Goal: Information Seeking & Learning: Check status

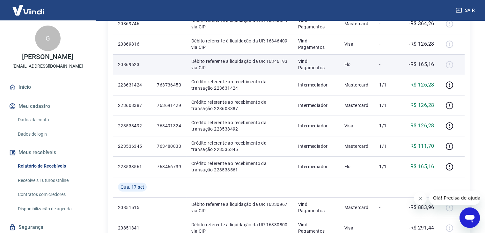
scroll to position [296, 0]
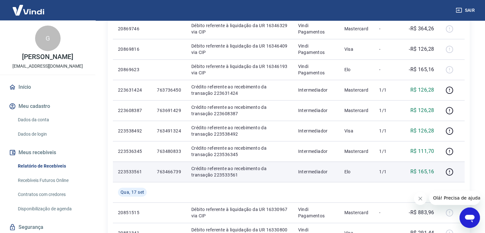
click at [175, 173] on p "763466739" at bounding box center [169, 171] width 24 height 6
copy p "763466739"
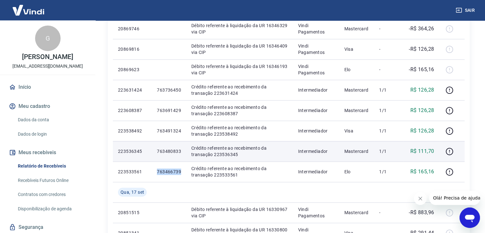
click at [173, 150] on p "763480833" at bounding box center [169, 151] width 24 height 6
copy p "763480833"
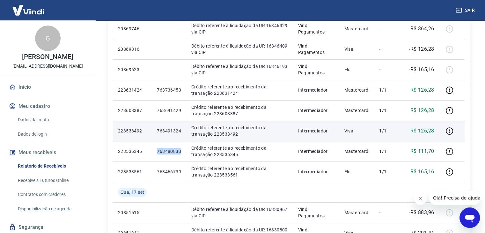
click at [172, 130] on p "763491324" at bounding box center [169, 131] width 24 height 6
copy p "763491324"
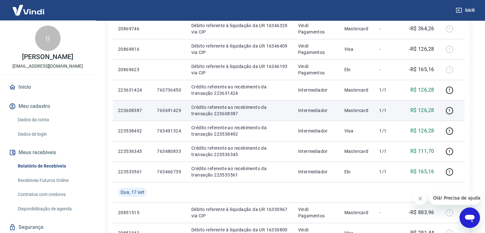
click at [169, 109] on p "763691429" at bounding box center [169, 110] width 24 height 6
copy p "763691429"
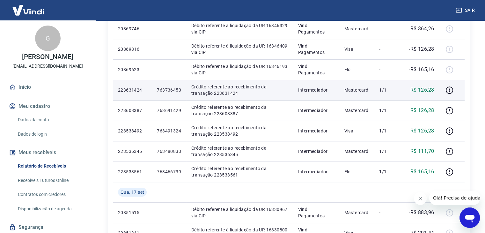
click at [168, 94] on td "763736450" at bounding box center [169, 90] width 34 height 20
click at [167, 89] on p "763736450" at bounding box center [169, 90] width 24 height 6
copy p "763736450"
click at [450, 89] on icon "button" at bounding box center [449, 89] width 1 height 2
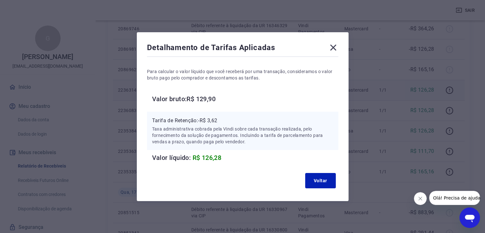
click at [335, 48] on icon at bounding box center [333, 47] width 6 height 6
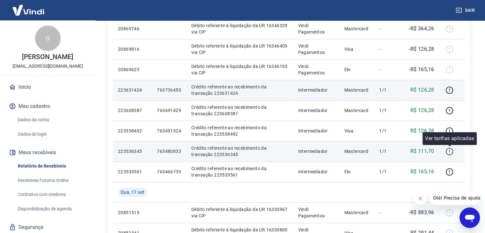
click at [449, 151] on icon "button" at bounding box center [449, 151] width 8 height 8
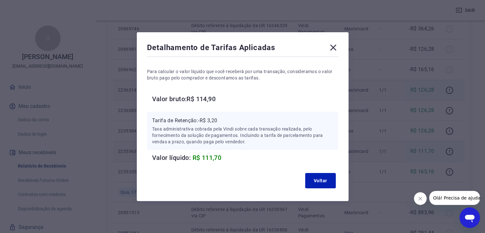
click at [338, 48] on icon at bounding box center [333, 47] width 10 height 10
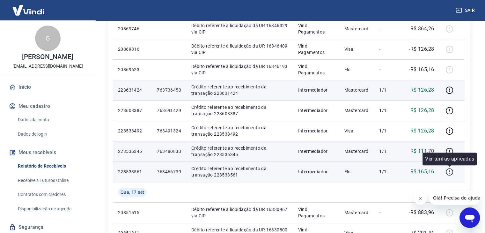
click at [449, 170] on icon "button" at bounding box center [449, 172] width 8 height 8
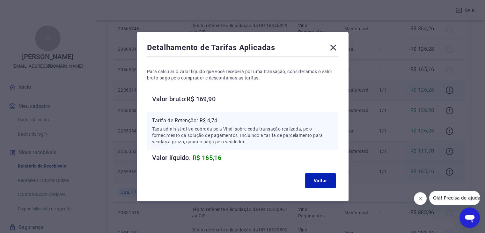
click at [336, 46] on icon at bounding box center [333, 47] width 6 height 6
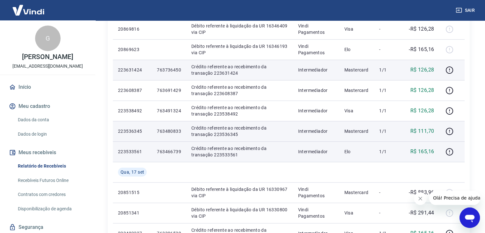
scroll to position [315, 0]
